Goal: Task Accomplishment & Management: Manage account settings

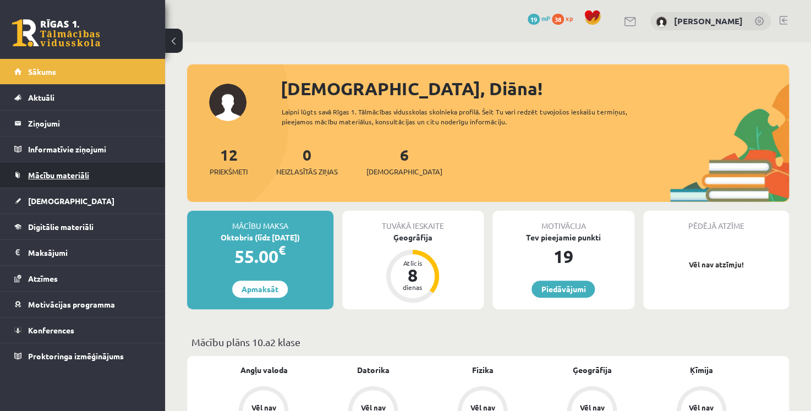
click at [65, 164] on link "Mācību materiāli" at bounding box center [82, 174] width 137 height 25
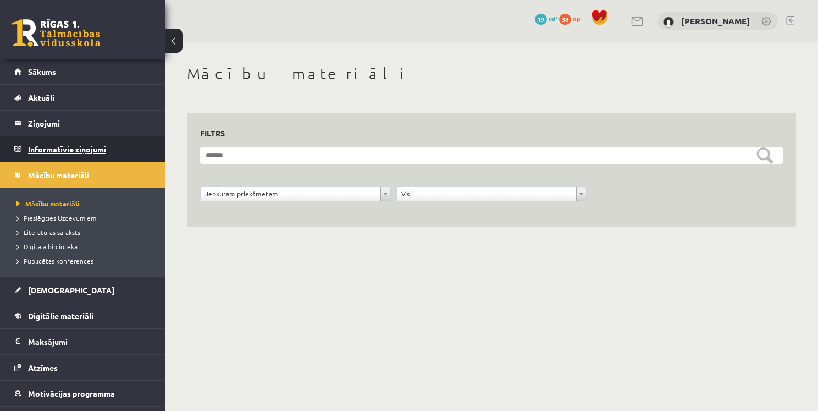
click at [65, 151] on legend "Informatīvie ziņojumi 0" at bounding box center [89, 148] width 123 height 25
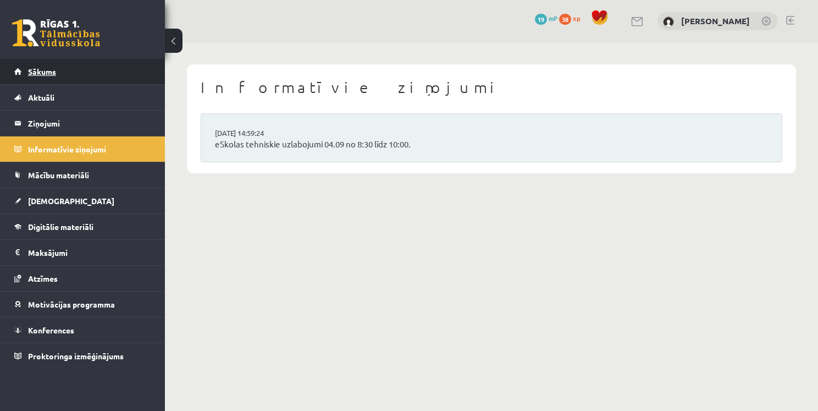
click at [53, 74] on span "Sākums" at bounding box center [42, 72] width 28 height 10
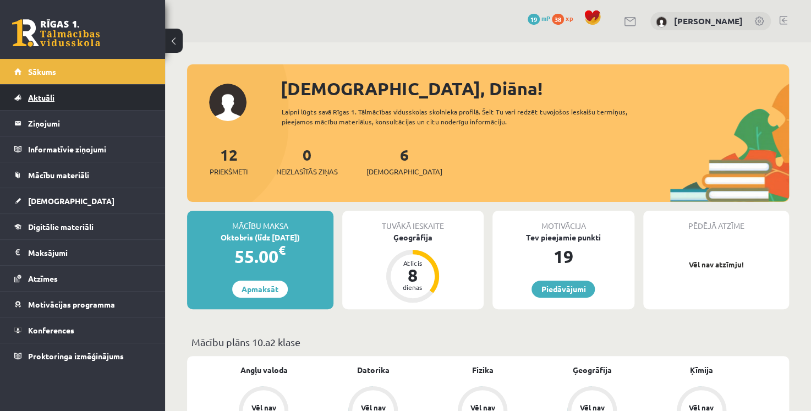
click at [48, 93] on span "Aktuāli" at bounding box center [41, 97] width 26 height 10
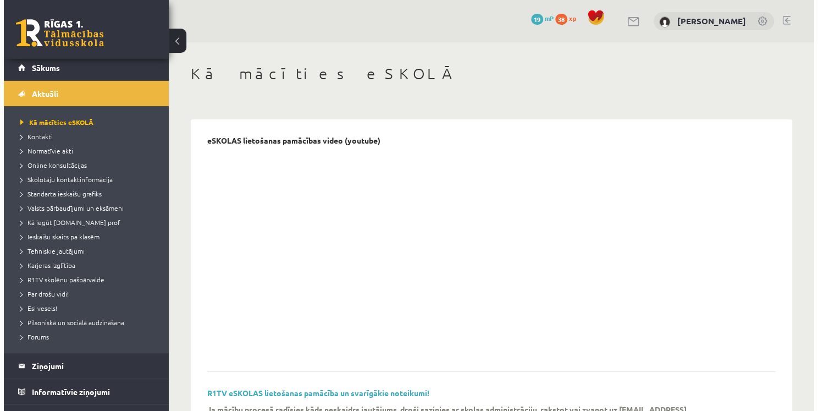
scroll to position [6, 0]
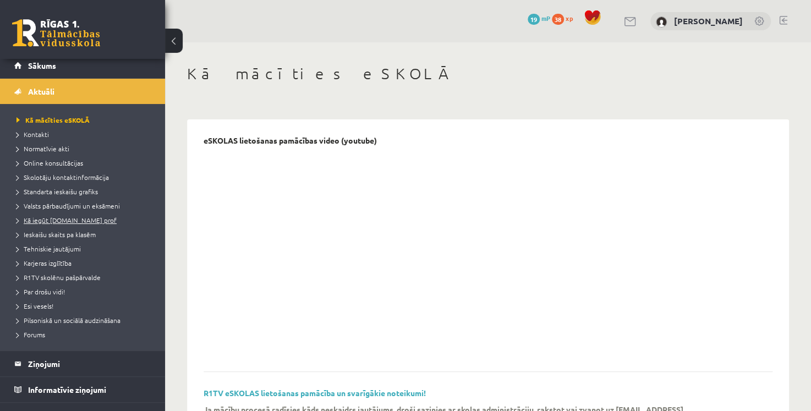
click at [93, 221] on span "Kā iegūt [DOMAIN_NAME] prof" at bounding box center [66, 220] width 100 height 9
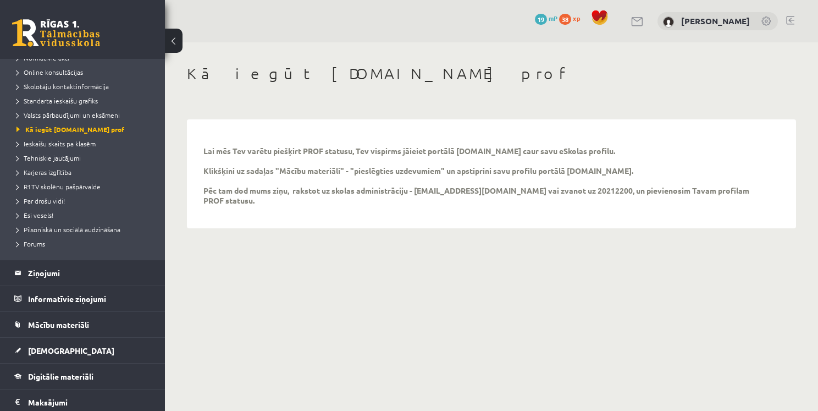
scroll to position [101, 0]
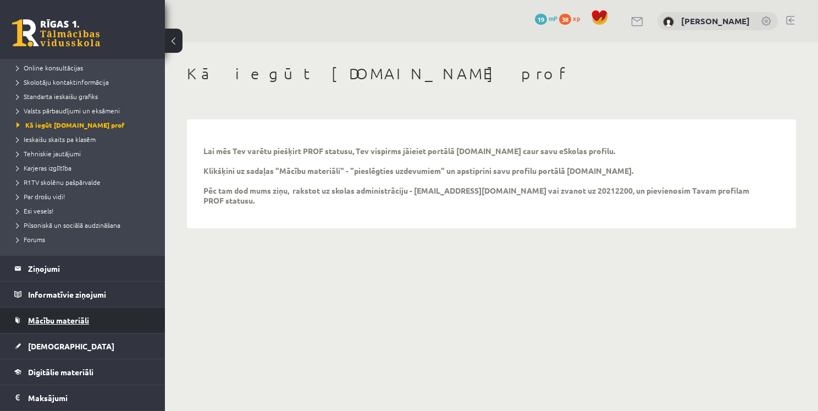
click at [87, 317] on span "Mācību materiāli" at bounding box center [58, 320] width 61 height 10
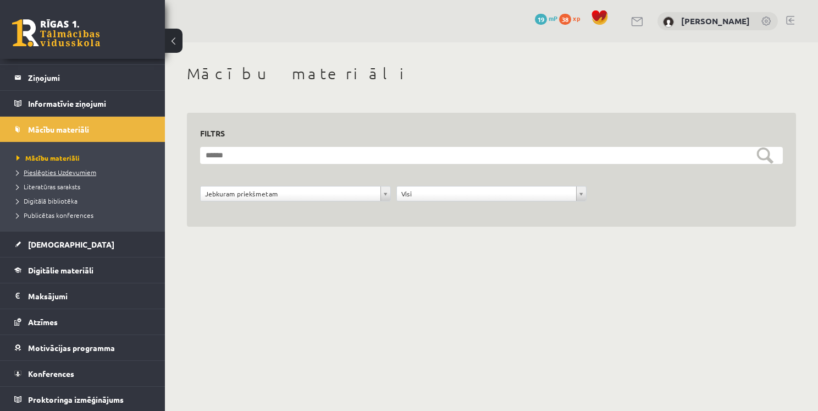
click at [77, 169] on span "Pieslēgties Uzdevumiem" at bounding box center [56, 172] width 80 height 9
click at [62, 170] on span "Pieslēgties Uzdevumiem" at bounding box center [59, 172] width 87 height 9
click at [81, 32] on link at bounding box center [56, 32] width 88 height 27
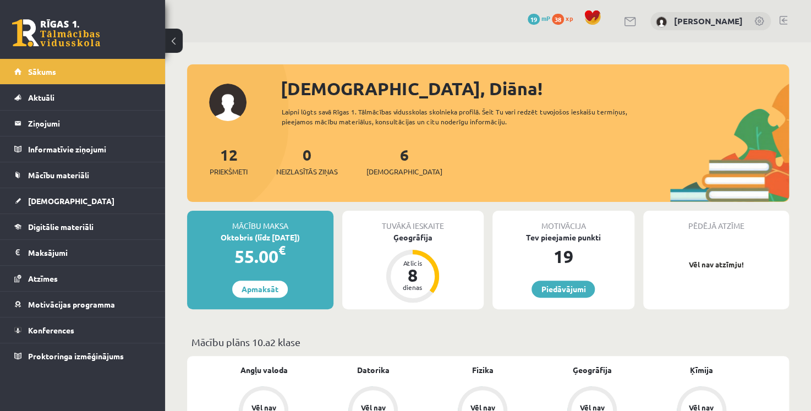
click at [757, 22] on link at bounding box center [759, 21] width 11 height 11
